Goal: Transaction & Acquisition: Purchase product/service

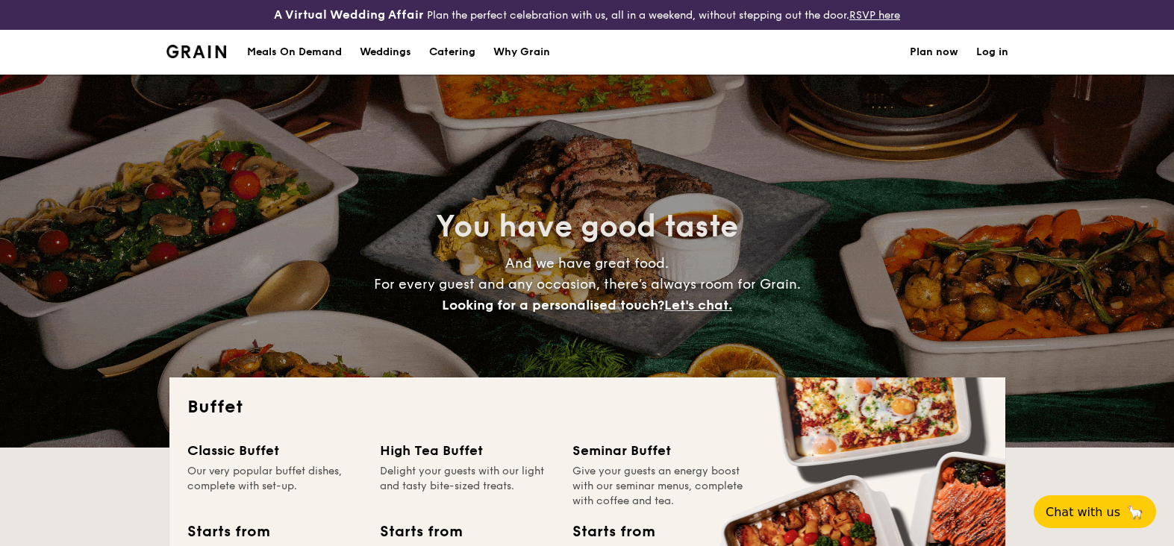
select select
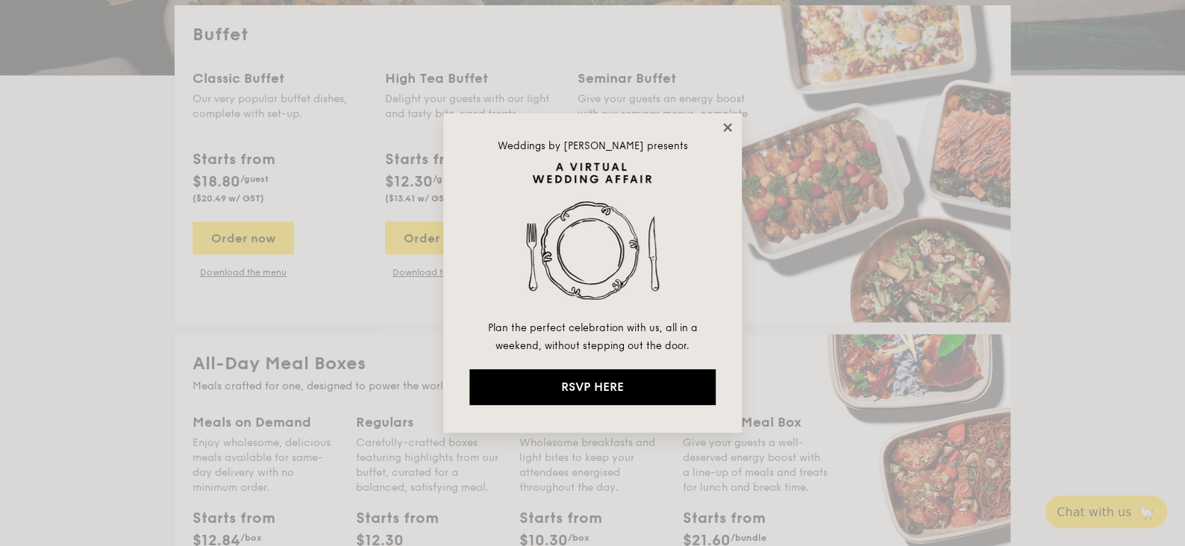
click at [721, 127] on icon at bounding box center [727, 127] width 13 height 13
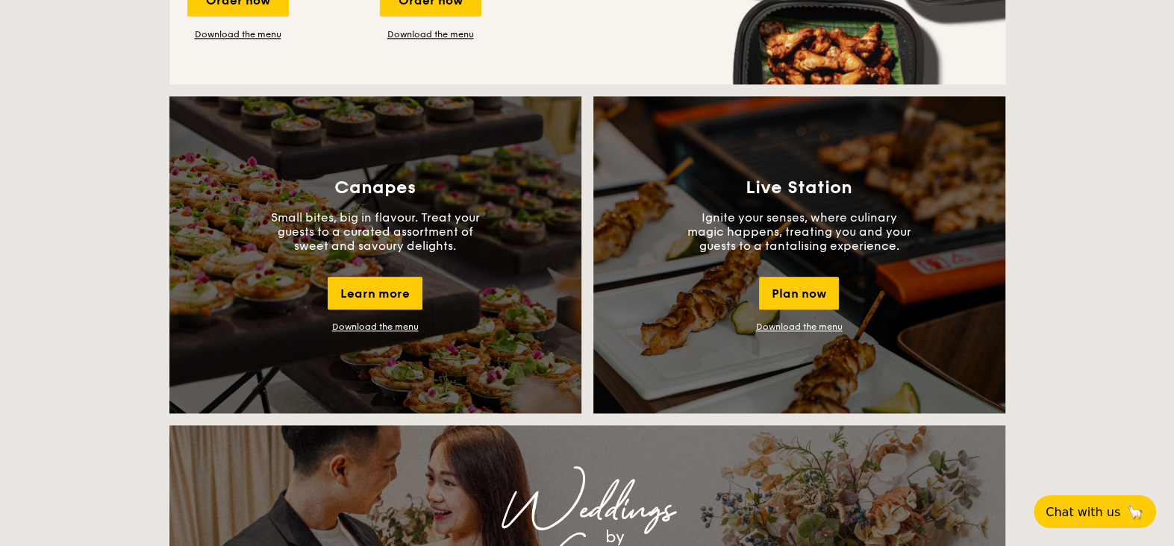
scroll to position [1567, 0]
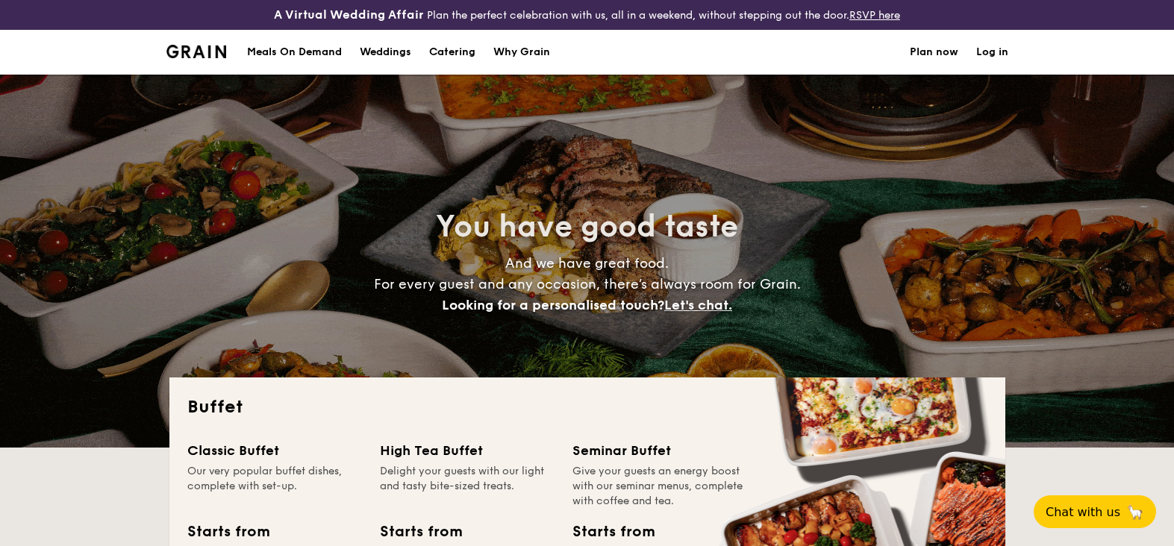
select select
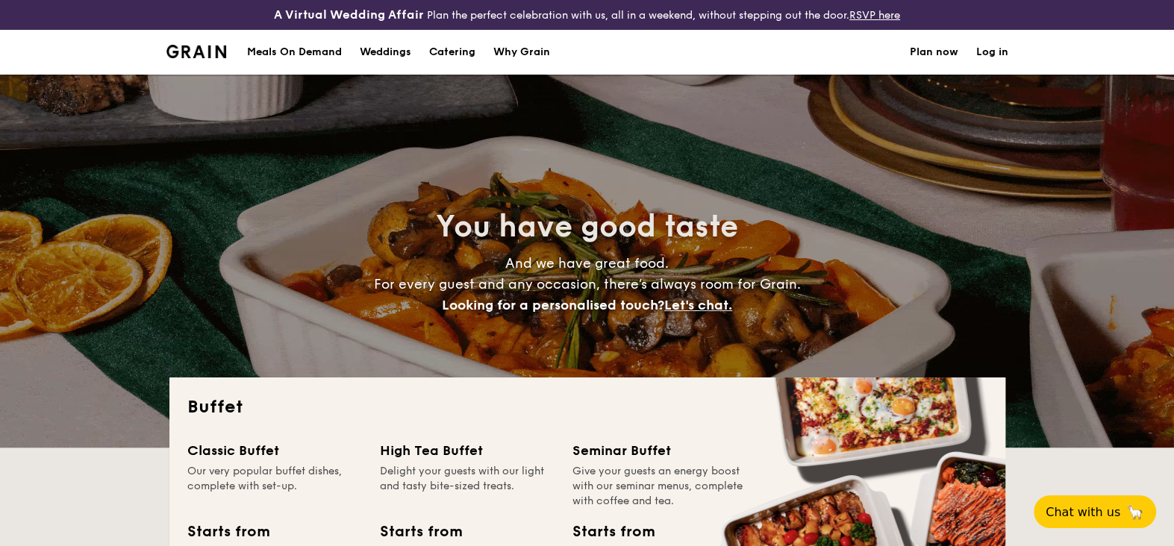
click at [301, 51] on div "Meals On Demand" at bounding box center [294, 52] width 95 height 45
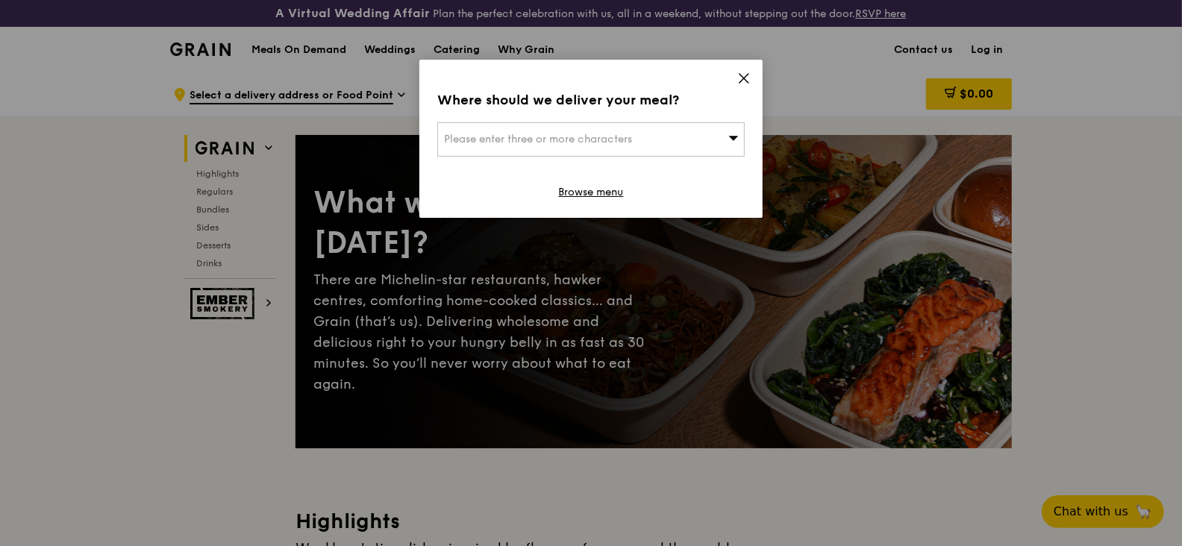
click at [706, 129] on div "Please enter three or more characters" at bounding box center [590, 139] width 307 height 34
click at [737, 80] on icon at bounding box center [743, 78] width 13 height 13
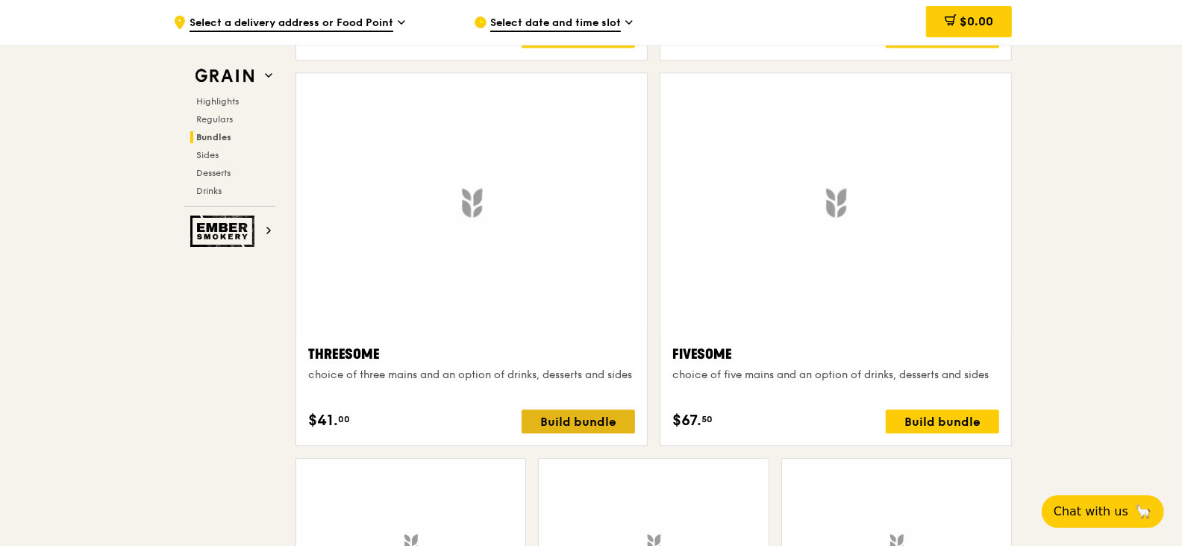
scroll to position [2910, 0]
